Goal: Complete application form

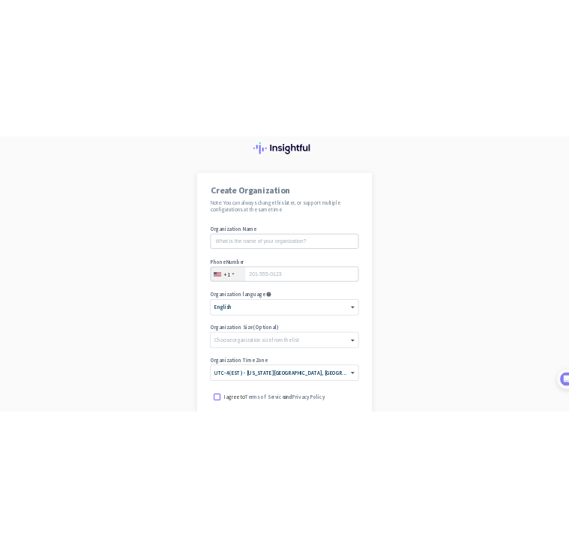
scroll to position [57, 0]
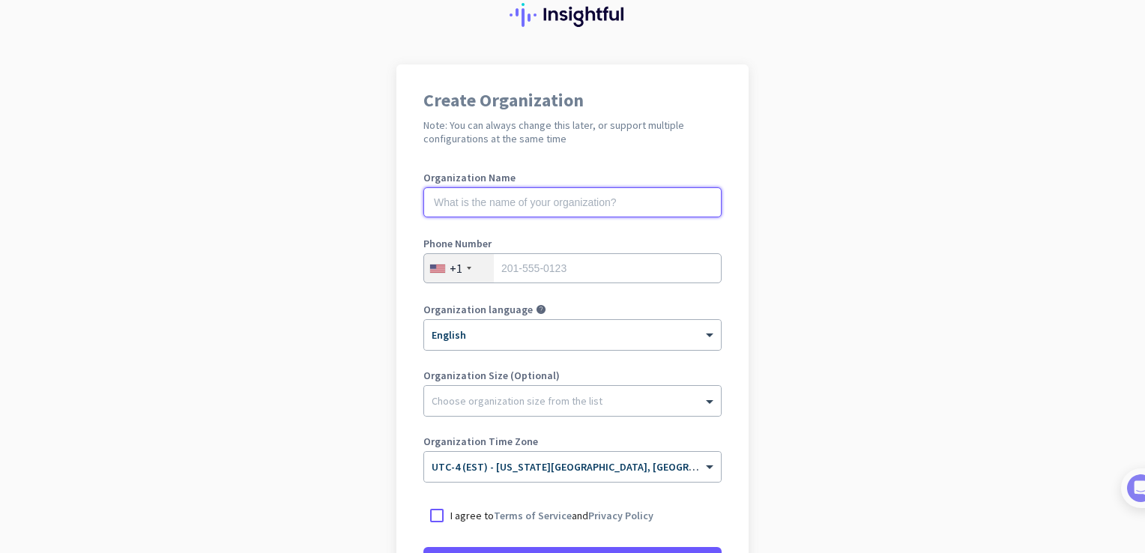
click at [605, 206] on input "text" at bounding box center [572, 202] width 298 height 30
type input "M"
type input "Mercor"
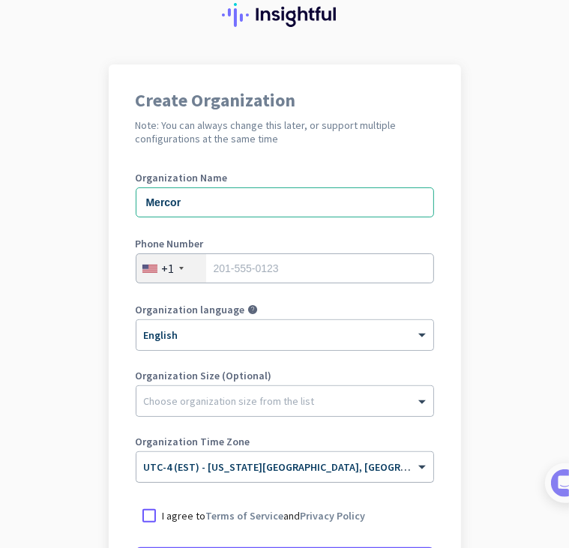
click at [320, 465] on input "text" at bounding box center [270, 461] width 252 height 11
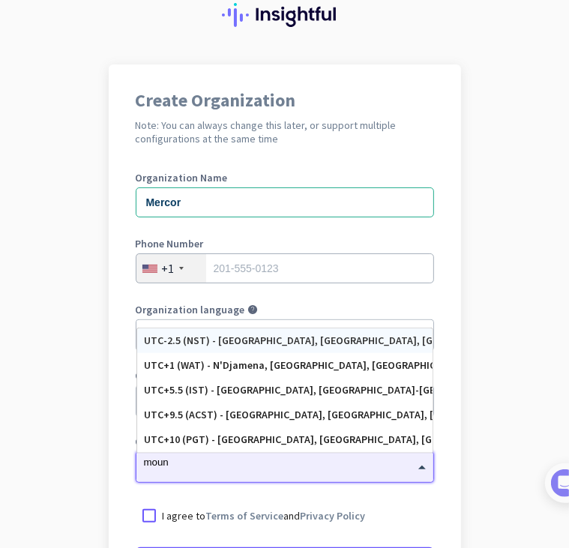
scroll to position [0, 0]
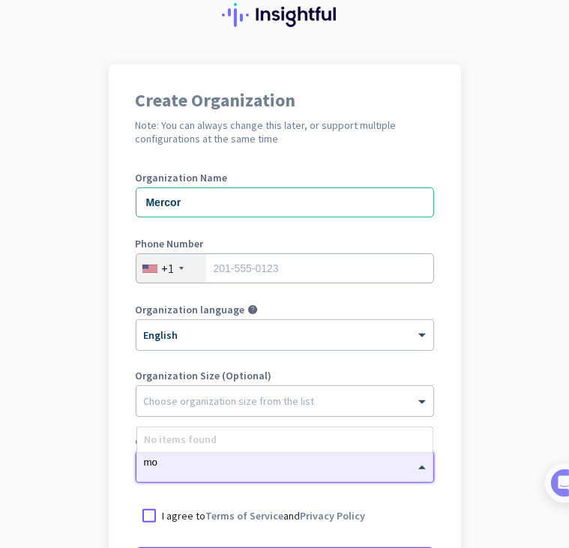
type input "m"
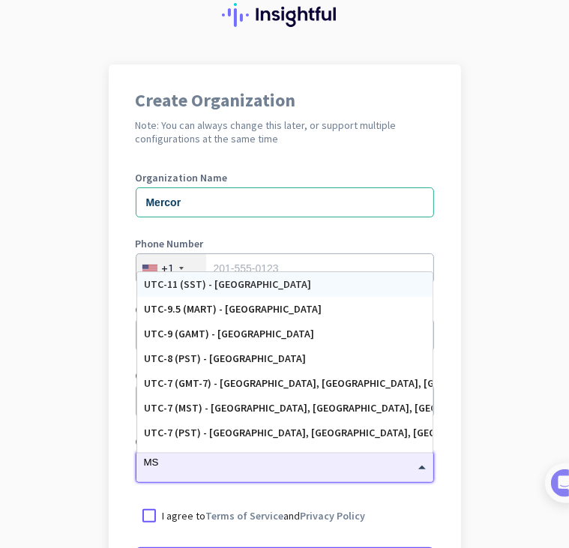
type input "M"
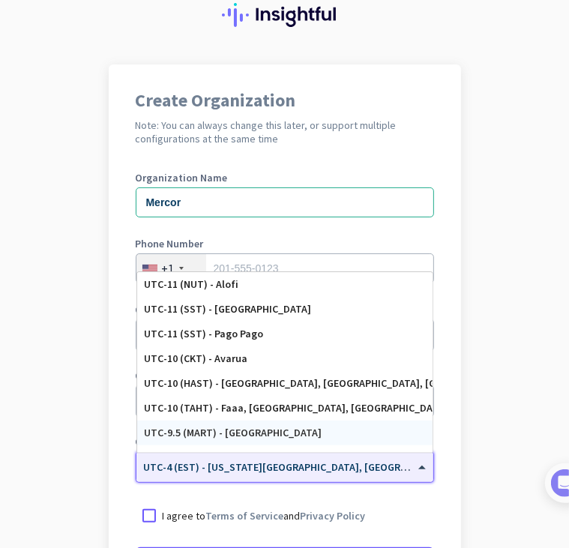
click at [62, 400] on app-onboarding-organization "Create Organization Note: You can always change this later, or support multiple…" at bounding box center [284, 388] width 569 height 649
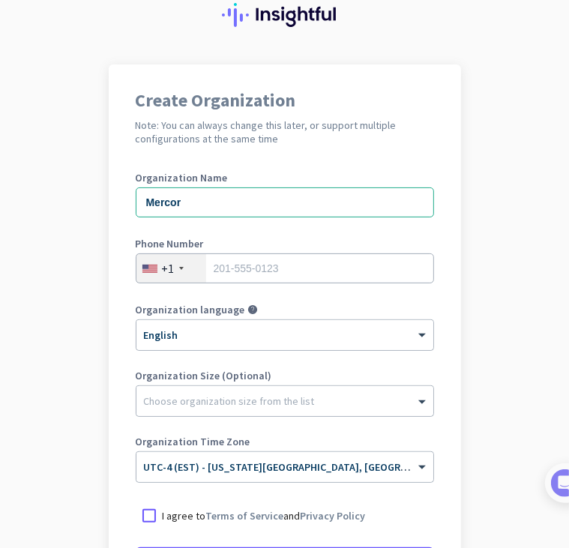
click at [67, 207] on app-onboarding-organization "Create Organization Note: You can always change this later, or support multiple…" at bounding box center [284, 388] width 569 height 649
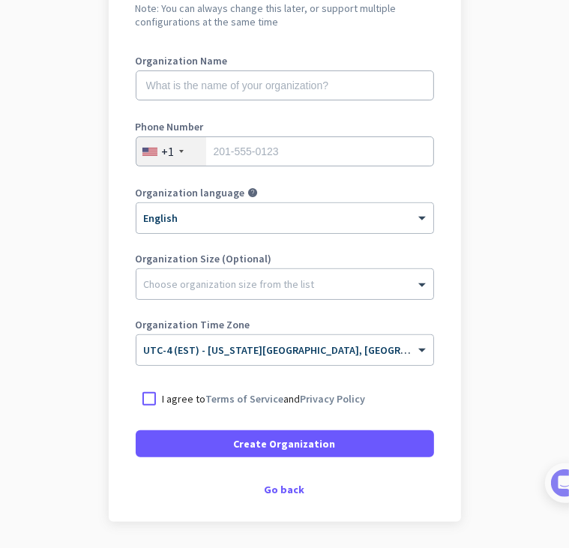
scroll to position [222, 0]
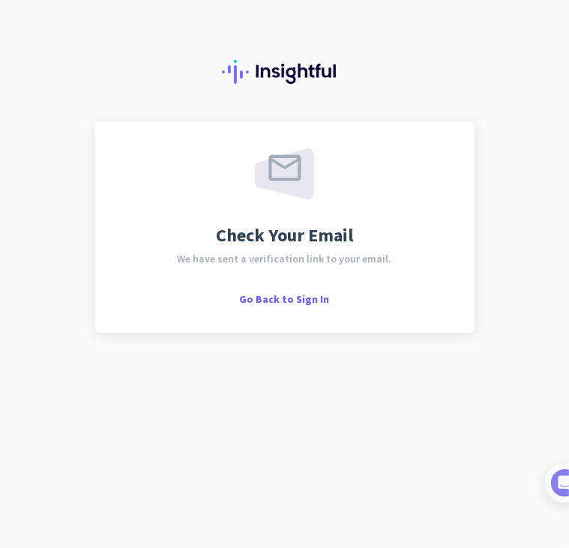
click at [274, 306] on div "Check Your Email We have sent a verification link to your email. Go Back to Sig…" at bounding box center [284, 226] width 379 height 211
click at [267, 296] on span "Go Back to Sign In" at bounding box center [285, 298] width 90 height 13
